Goal: Transaction & Acquisition: Purchase product/service

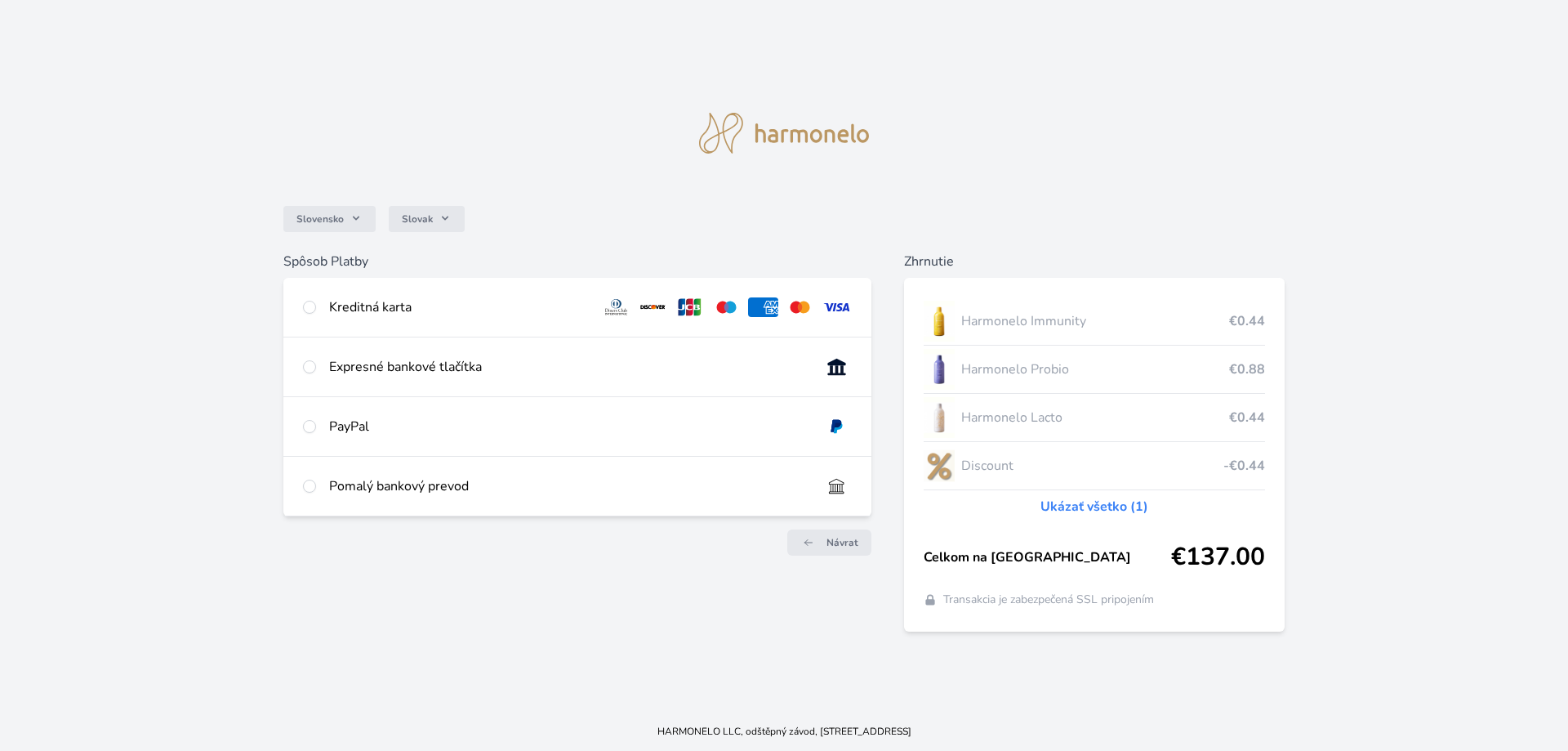
click at [303, 299] on div at bounding box center [309, 307] width 13 height 20
radio input "true"
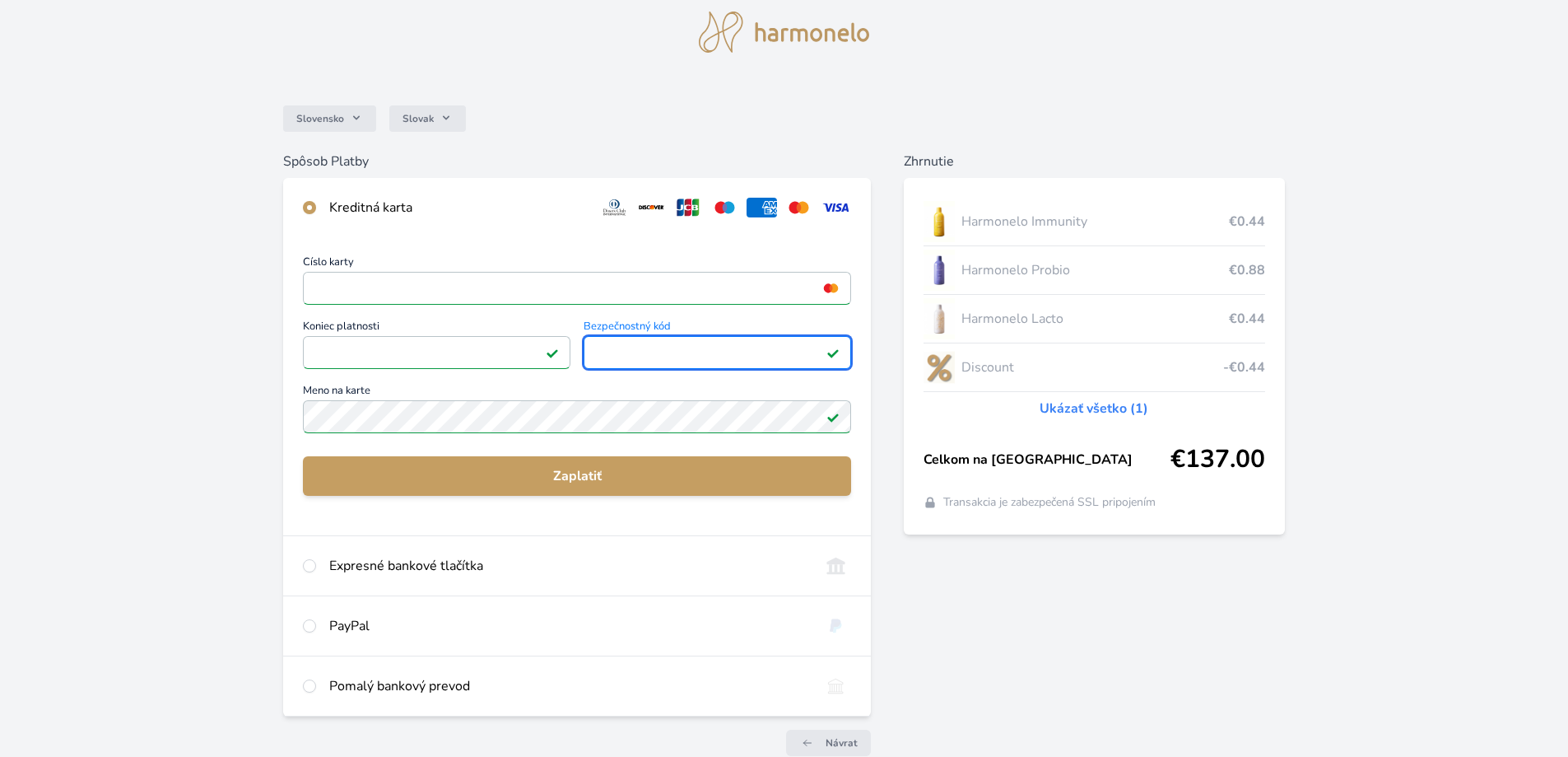
scroll to position [82, 0]
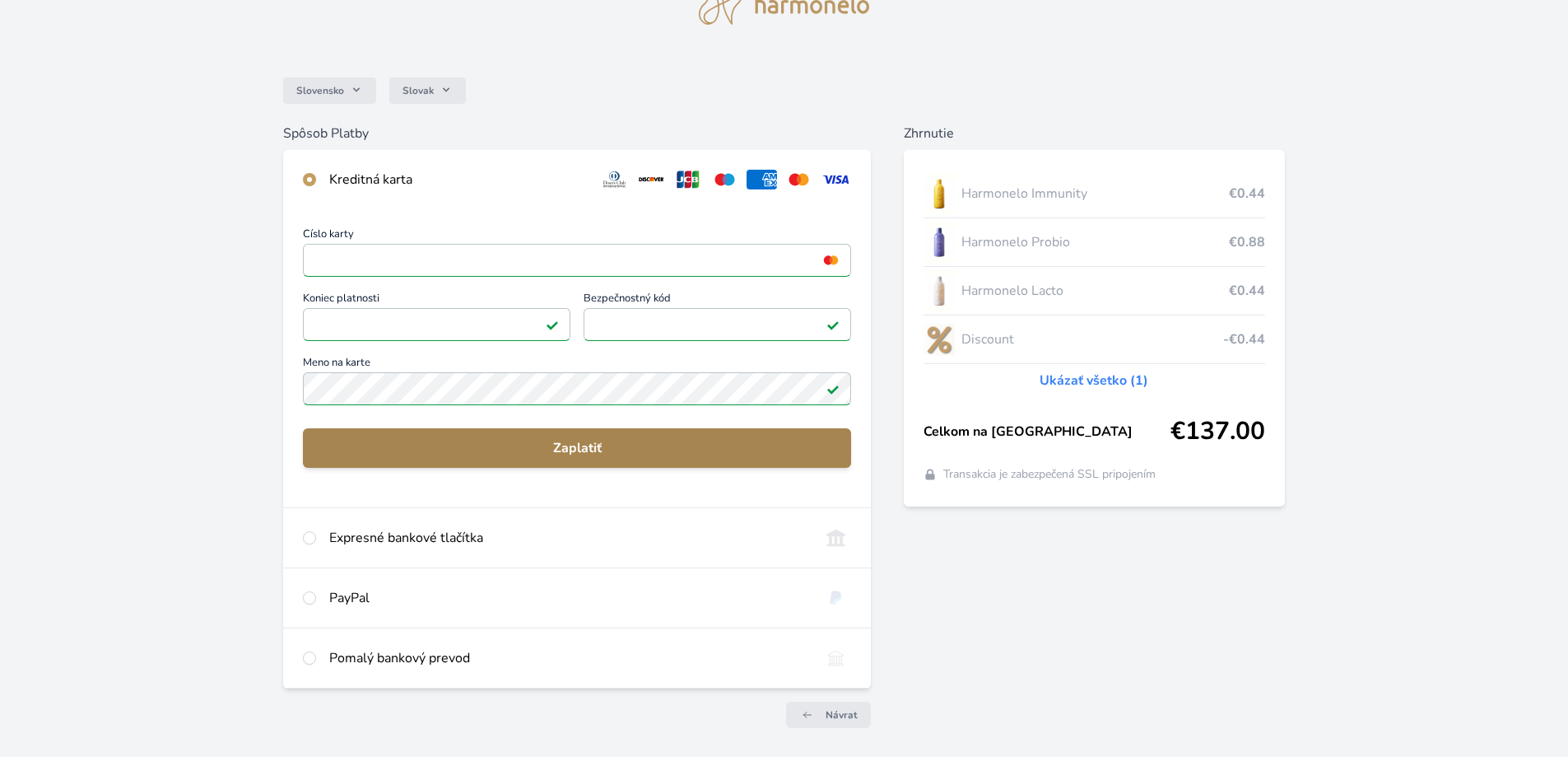
click at [654, 447] on span "Zaplatiť" at bounding box center [576, 448] width 521 height 20
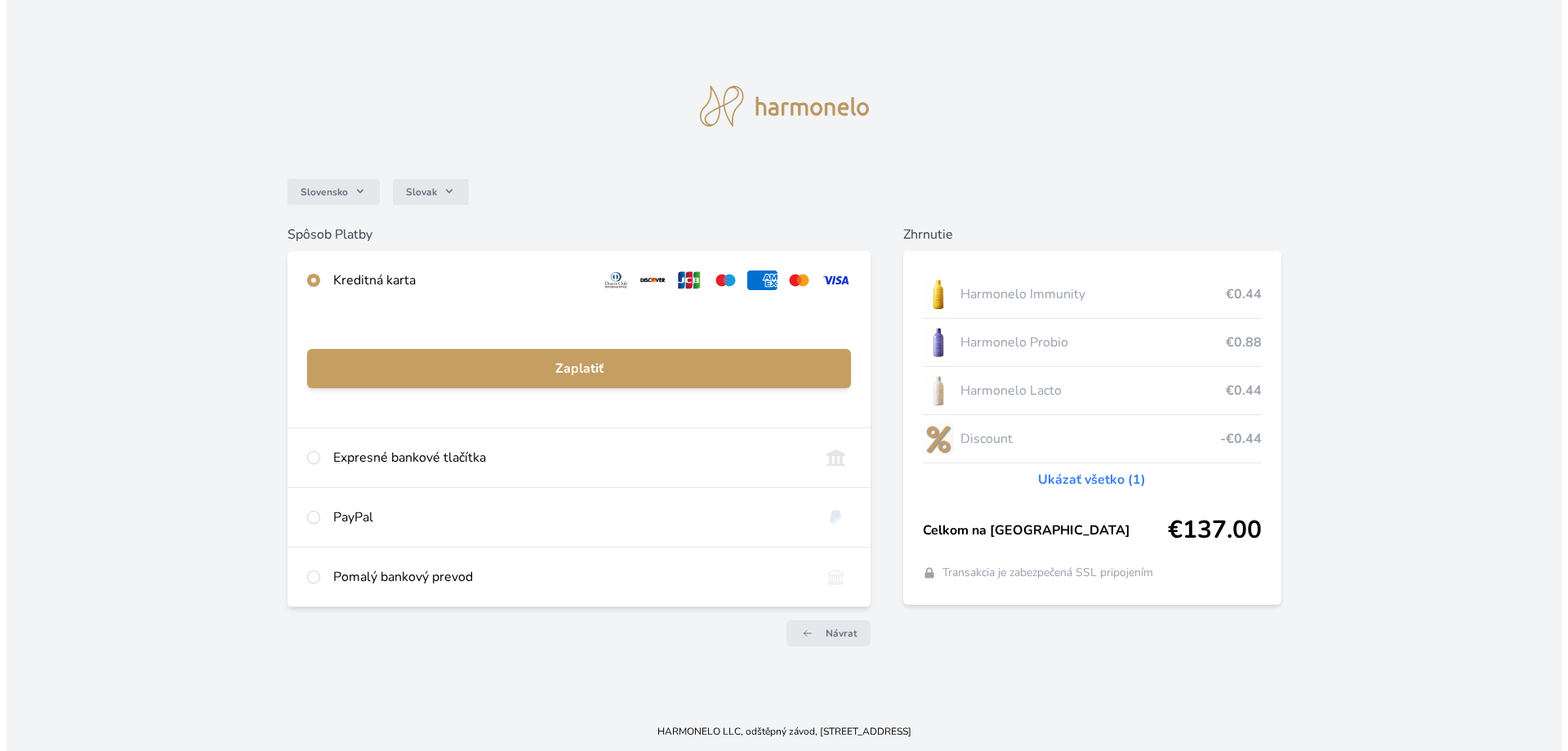
scroll to position [0, 0]
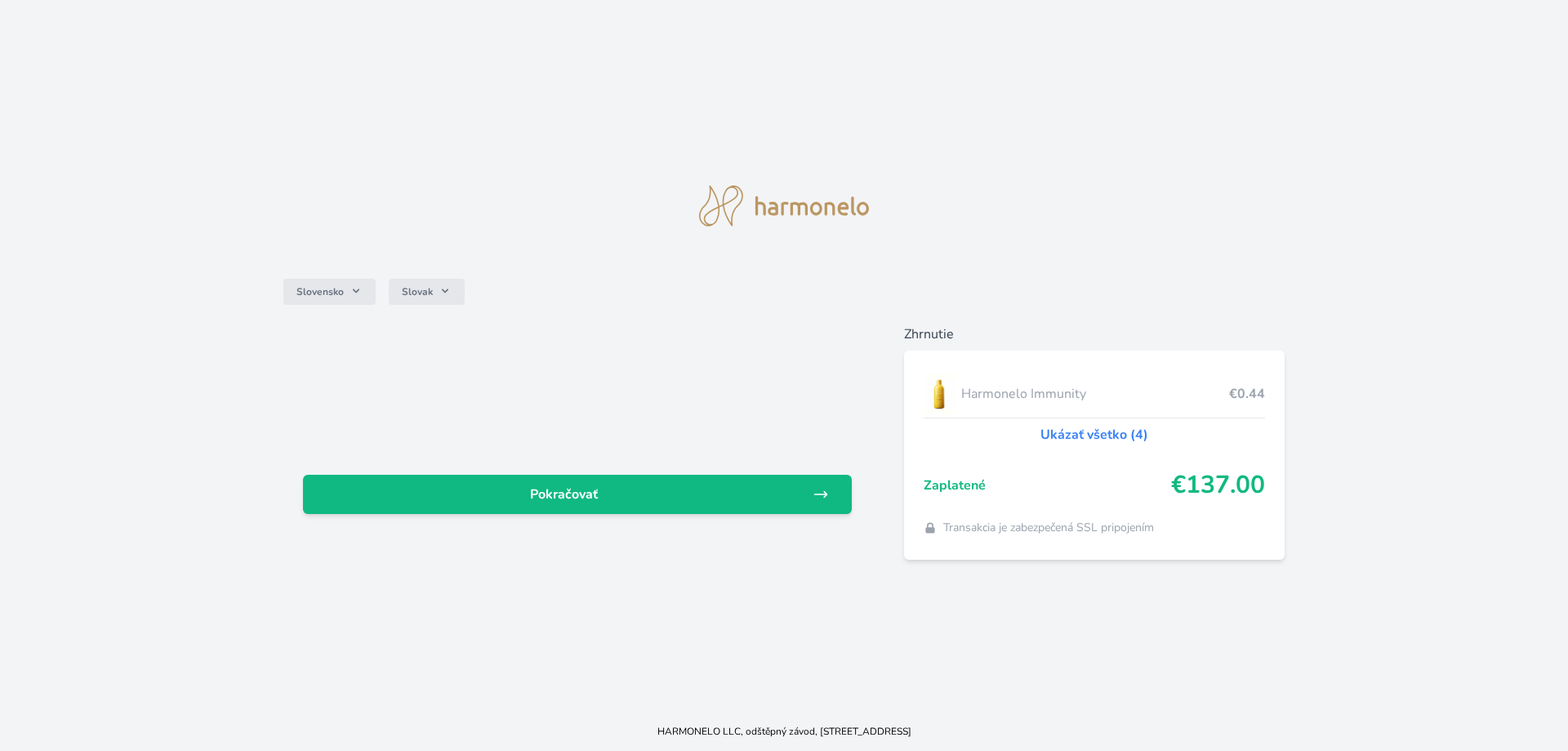
click at [835, 287] on div "Slovensko Slovak" at bounding box center [784, 292] width 1002 height 66
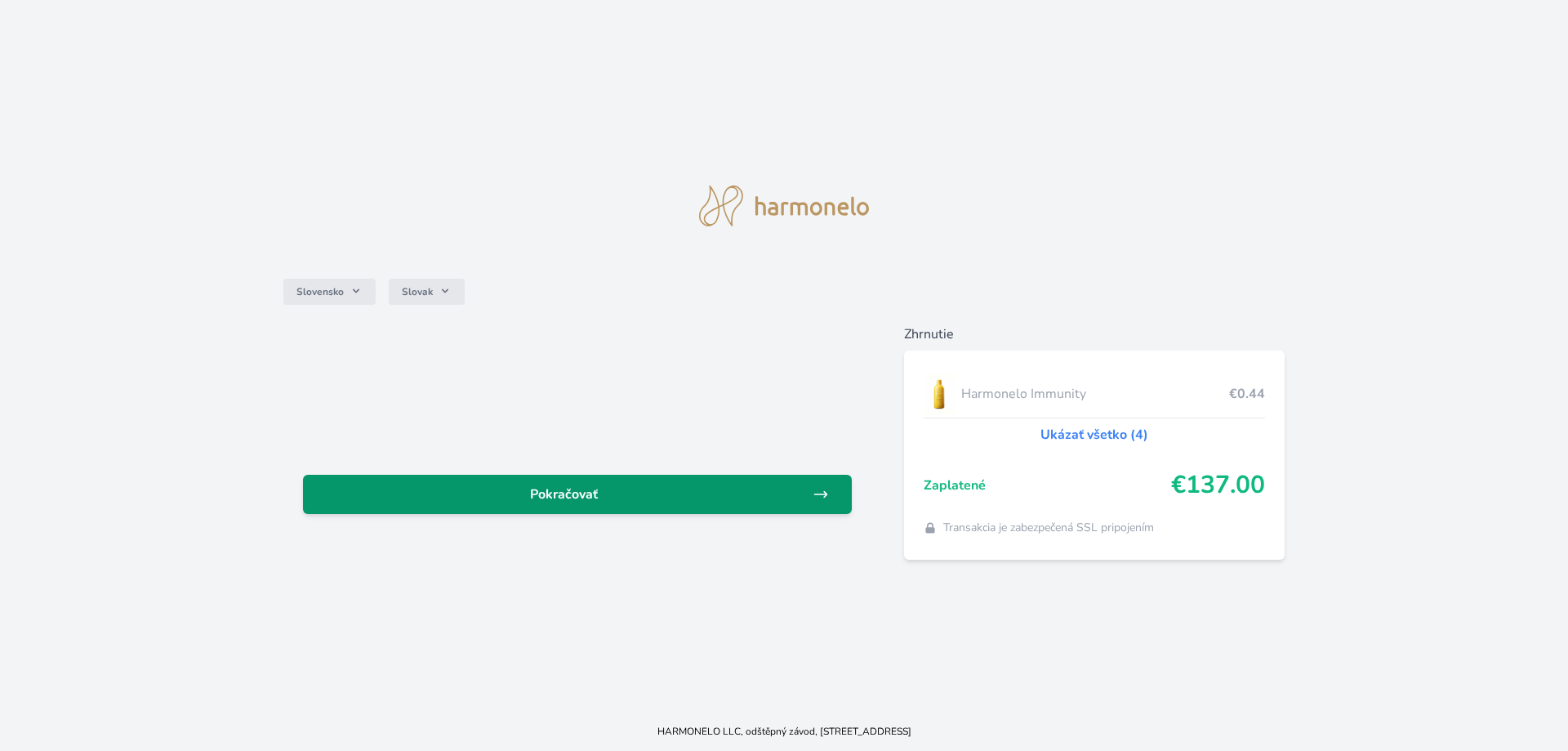
click at [740, 507] on link "Pokračovať" at bounding box center [577, 494] width 548 height 39
